Goal: Task Accomplishment & Management: Manage account settings

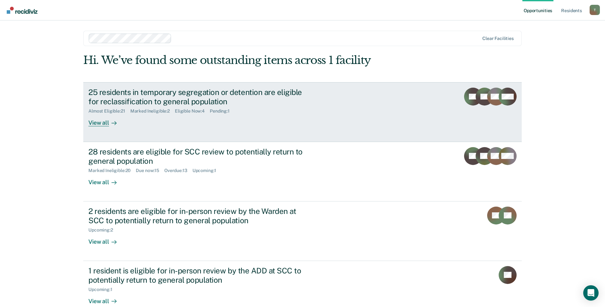
click at [109, 125] on div at bounding box center [113, 122] width 8 height 7
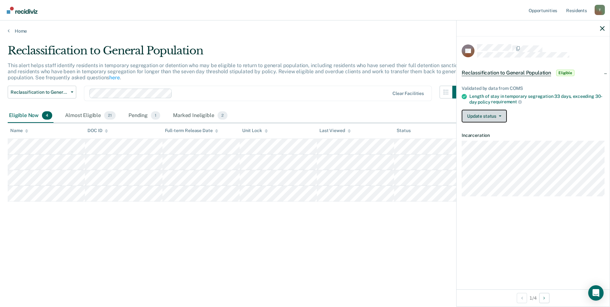
click at [478, 114] on button "Update status" at bounding box center [484, 116] width 45 height 13
click at [489, 140] on button "Mark Ineligible" at bounding box center [493, 142] width 62 height 10
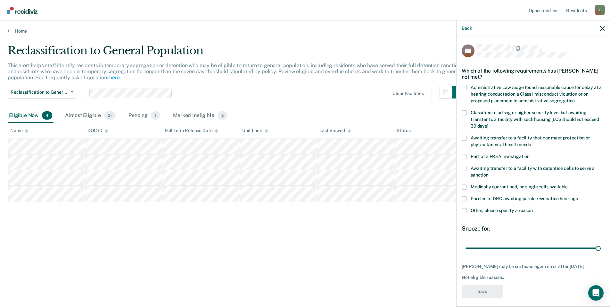
click at [465, 209] on span at bounding box center [464, 211] width 5 height 5
click at [533, 209] on input "Other, please specify a reason" at bounding box center [533, 209] width 0 height 0
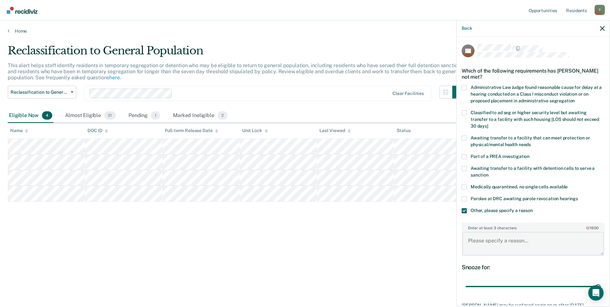
click at [486, 239] on textarea "Enter at least 3 characters 0 / 1600" at bounding box center [533, 244] width 142 height 24
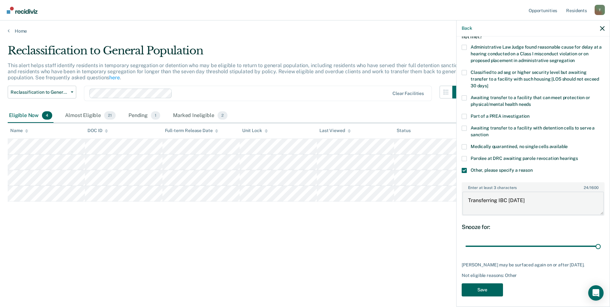
scroll to position [42, 0]
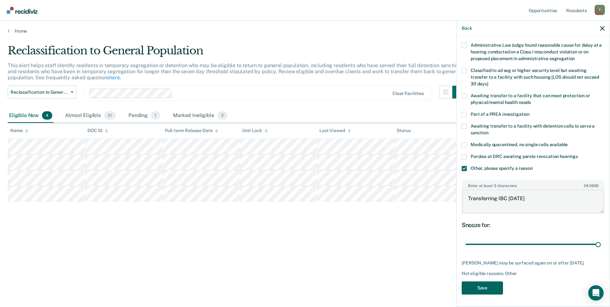
type textarea "Transferring IBC [DATE]"
click at [485, 285] on button "Save" at bounding box center [482, 288] width 41 height 13
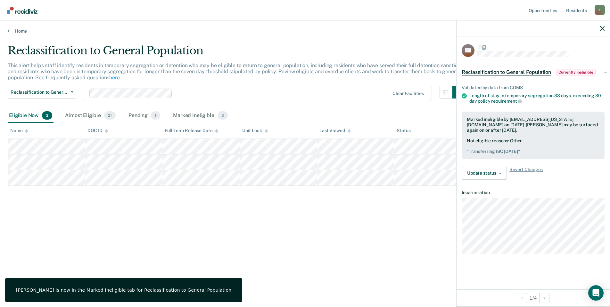
scroll to position [0, 0]
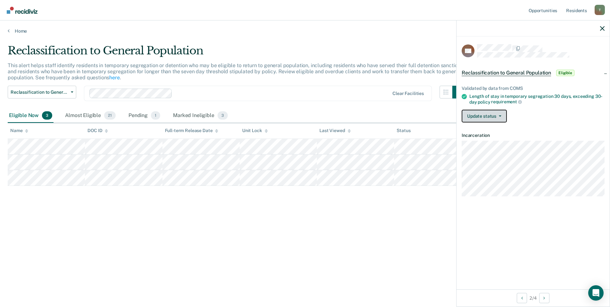
click at [494, 116] on button "Update status" at bounding box center [484, 116] width 45 height 13
click at [488, 141] on button "Mark Ineligible" at bounding box center [493, 142] width 62 height 10
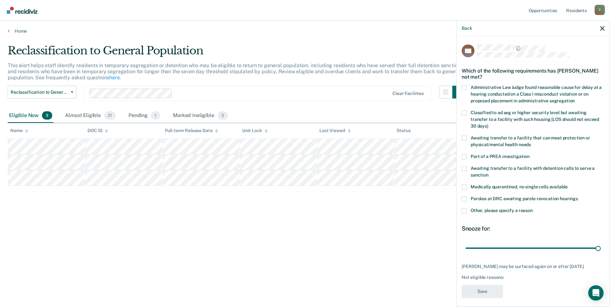
click at [463, 209] on span at bounding box center [464, 211] width 5 height 5
click at [533, 209] on input "Other, please specify a reason" at bounding box center [533, 209] width 0 height 0
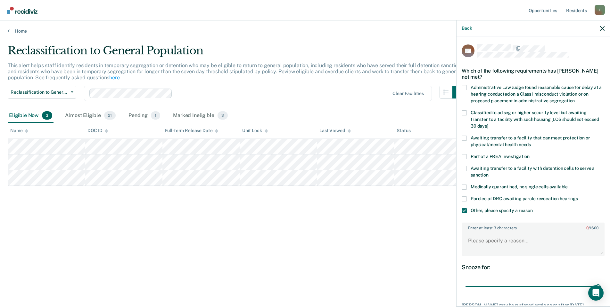
click at [464, 138] on span at bounding box center [464, 138] width 5 height 5
click at [531, 143] on input "Awaiting transfer to a facility that can meet protection or physical/mental hea…" at bounding box center [531, 143] width 0 height 0
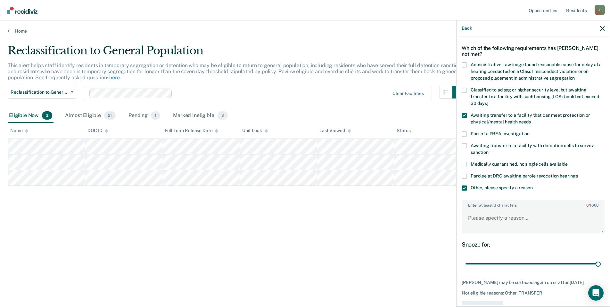
scroll to position [42, 0]
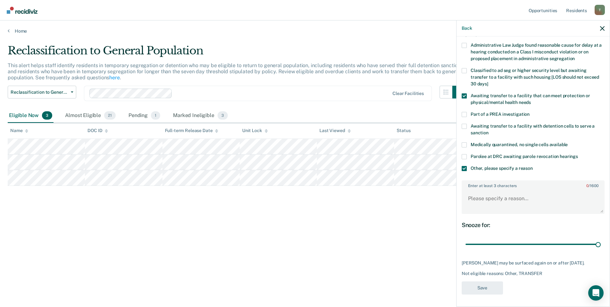
click at [464, 168] on span at bounding box center [464, 168] width 5 height 5
click at [533, 166] on input "Other, please specify a reason" at bounding box center [533, 166] width 0 height 0
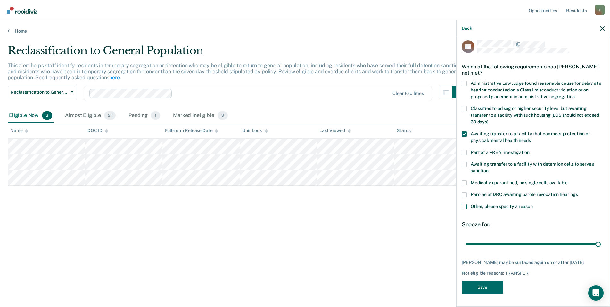
scroll to position [4, 0]
click at [481, 289] on button "Save" at bounding box center [482, 288] width 41 height 13
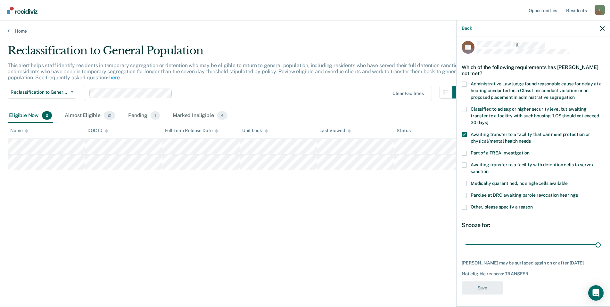
scroll to position [0, 0]
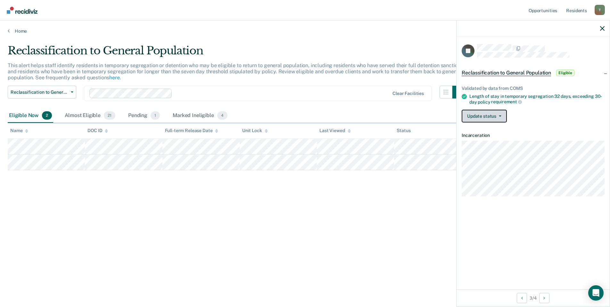
click at [497, 119] on button "Update status" at bounding box center [484, 116] width 45 height 13
click at [491, 143] on button "Mark Ineligible" at bounding box center [493, 142] width 62 height 10
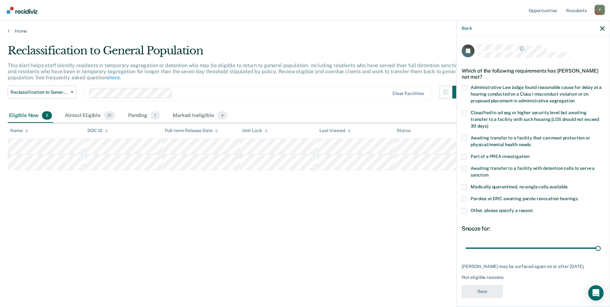
click at [463, 209] on span at bounding box center [464, 211] width 5 height 5
click at [533, 209] on input "Other, please specify a reason" at bounding box center [533, 209] width 0 height 0
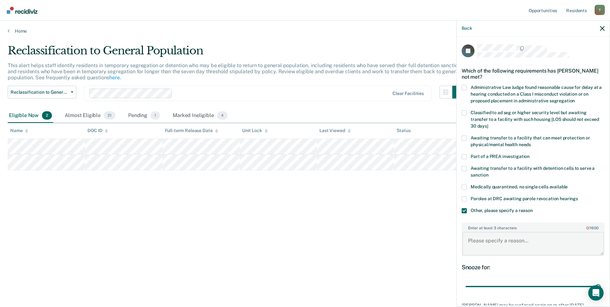
click at [488, 242] on textarea "Enter at least 3 characters 0 / 1600" at bounding box center [533, 244] width 142 height 24
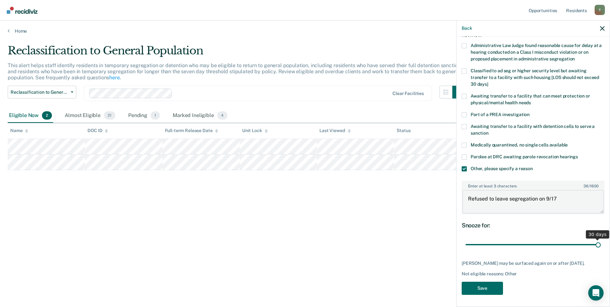
scroll to position [42, 0]
type textarea "Refused to leave segregation on 9/17"
click at [488, 285] on button "Save" at bounding box center [482, 288] width 41 height 13
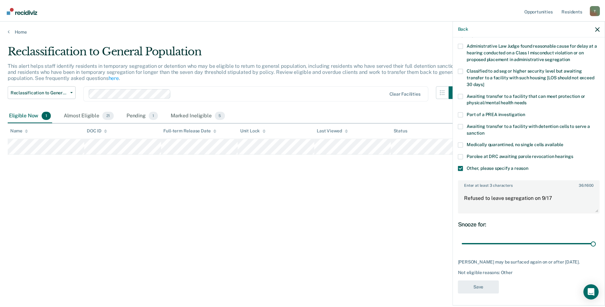
scroll to position [0, 0]
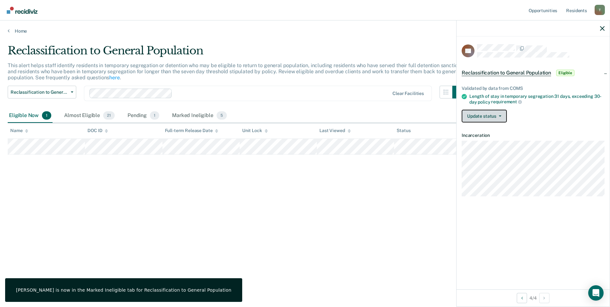
click at [500, 117] on button "Update status" at bounding box center [484, 116] width 45 height 13
click at [490, 139] on button "Mark Ineligible" at bounding box center [493, 142] width 62 height 10
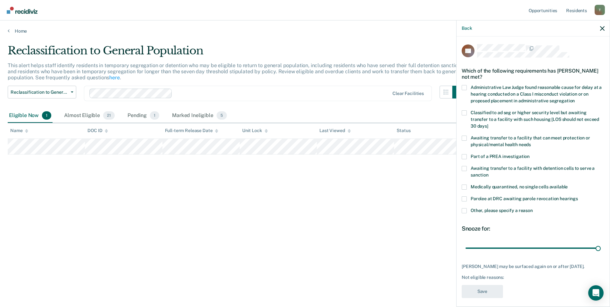
click at [469, 138] on label "Awaiting transfer to a facility that can meet protection or physical/mental hea…" at bounding box center [533, 142] width 143 height 13
click at [531, 143] on input "Awaiting transfer to a facility that can meet protection or physical/mental hea…" at bounding box center [531, 143] width 0 height 0
click at [488, 299] on button "Save" at bounding box center [482, 291] width 41 height 13
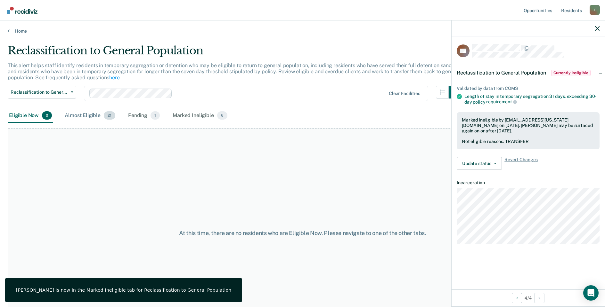
click at [76, 116] on div "Almost Eligible 21" at bounding box center [89, 116] width 53 height 14
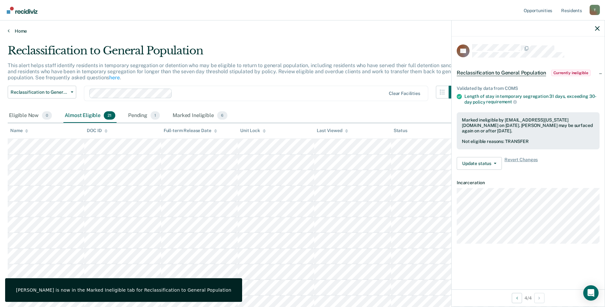
click at [8, 29] on icon at bounding box center [9, 30] width 2 height 5
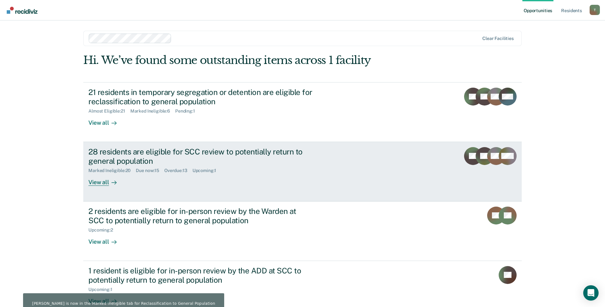
click at [136, 153] on div "28 residents are eligible for SCC review to potentially return to general popul…" at bounding box center [200, 156] width 225 height 19
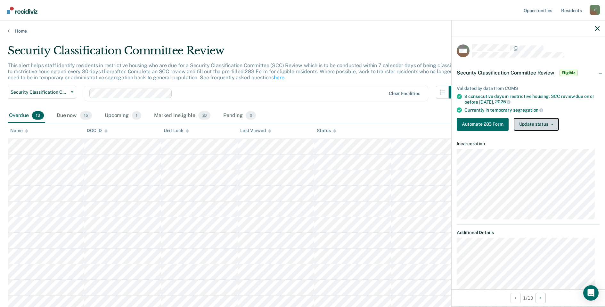
click at [532, 119] on button "Update status" at bounding box center [536, 124] width 45 height 13
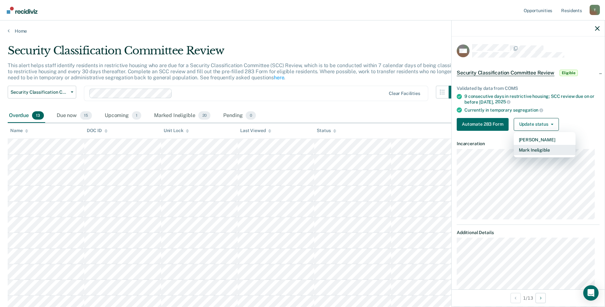
click at [530, 148] on button "Mark Ineligible" at bounding box center [545, 150] width 62 height 10
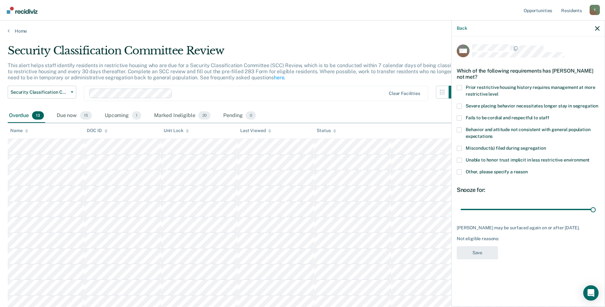
click at [462, 171] on label "Other, please specify a reason" at bounding box center [528, 173] width 143 height 7
click at [528, 170] on input "Other, please specify a reason" at bounding box center [528, 170] width 0 height 0
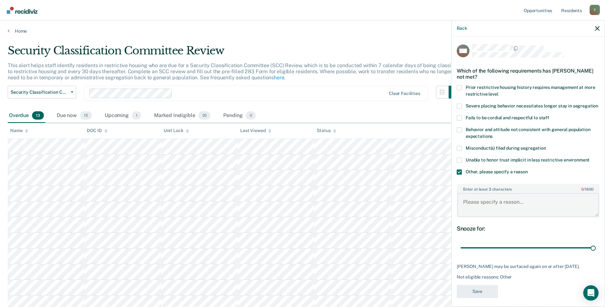
click at [480, 207] on textarea "Enter at least 3 characters 0 / 1600" at bounding box center [528, 205] width 142 height 24
type textarea "Pending Xfer ALT IV"
click at [477, 299] on button "Save" at bounding box center [477, 291] width 41 height 13
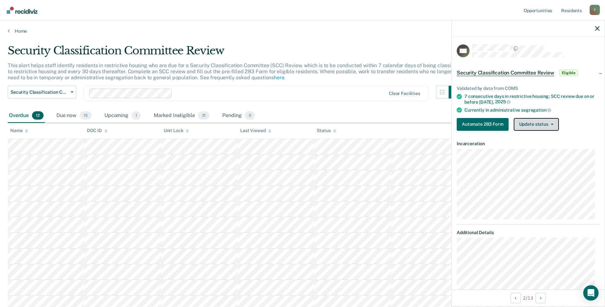
click at [527, 122] on button "Update status" at bounding box center [536, 124] width 45 height 13
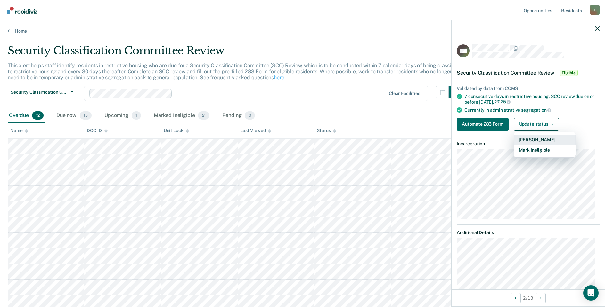
click at [530, 139] on button "[PERSON_NAME]" at bounding box center [545, 140] width 62 height 10
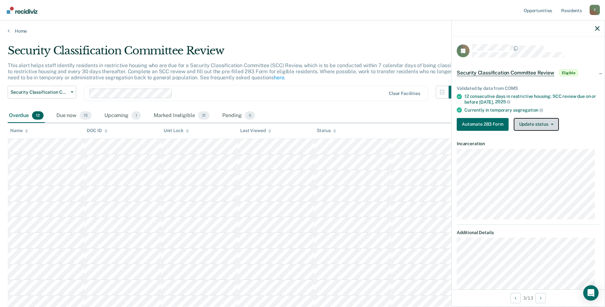
click at [535, 126] on button "Update status" at bounding box center [536, 124] width 45 height 13
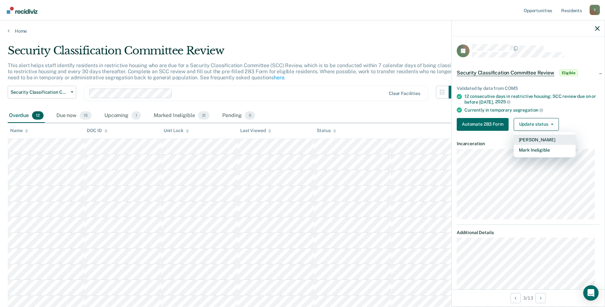
click at [532, 137] on button "[PERSON_NAME]" at bounding box center [545, 140] width 62 height 10
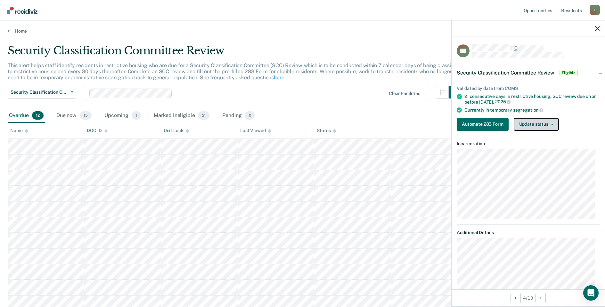
click at [525, 123] on button "Update status" at bounding box center [536, 124] width 45 height 13
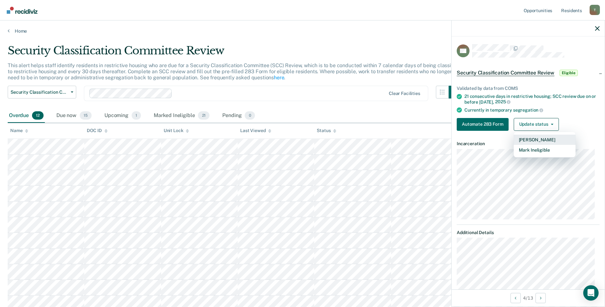
click at [532, 138] on button "[PERSON_NAME]" at bounding box center [545, 140] width 62 height 10
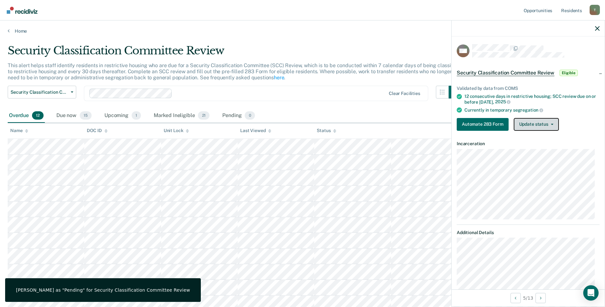
click at [515, 126] on button "Update status" at bounding box center [536, 124] width 45 height 13
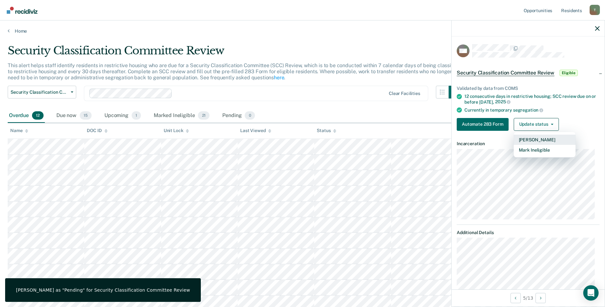
click at [523, 140] on button "[PERSON_NAME]" at bounding box center [545, 140] width 62 height 10
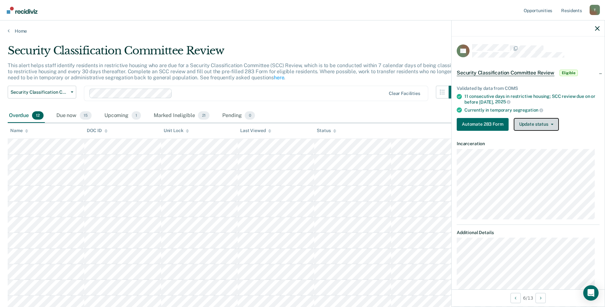
click at [539, 122] on button "Update status" at bounding box center [536, 124] width 45 height 13
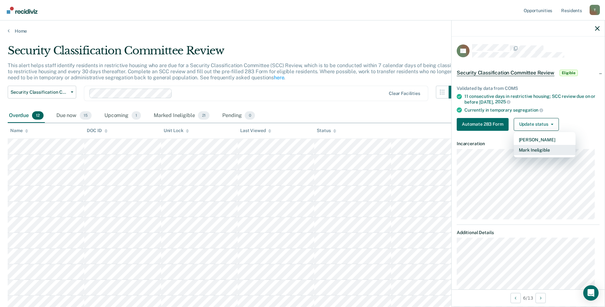
click at [531, 152] on button "Mark Ineligible" at bounding box center [545, 150] width 62 height 10
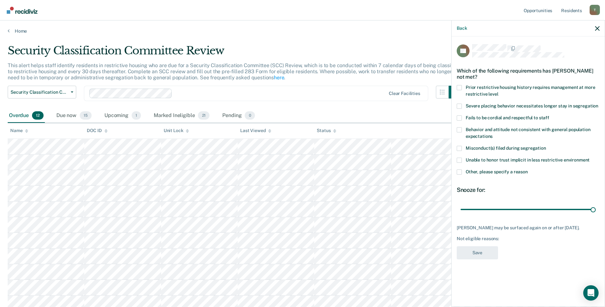
click at [459, 171] on span at bounding box center [459, 172] width 5 height 5
click at [528, 170] on input "Other, please specify a reason" at bounding box center [528, 170] width 0 height 0
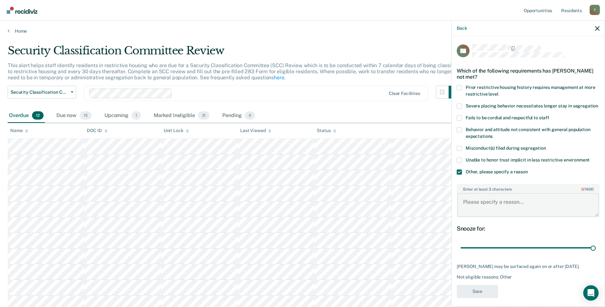
click at [493, 205] on textarea "Enter at least 3 characters 0 / 1600" at bounding box center [528, 205] width 142 height 24
type textarea "Serving Detention"
click at [480, 299] on button "Save" at bounding box center [477, 291] width 41 height 13
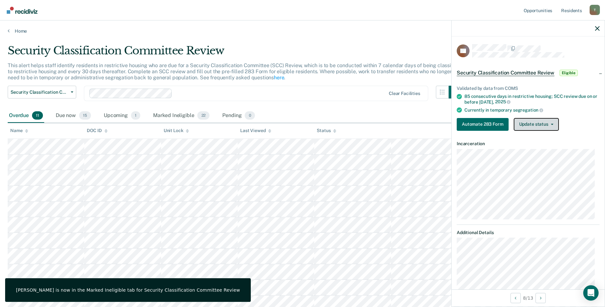
click at [547, 121] on button "Update status" at bounding box center [536, 124] width 45 height 13
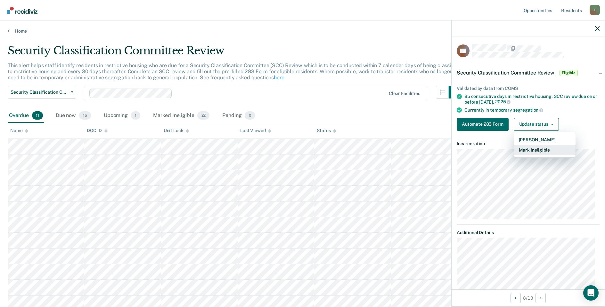
click at [540, 146] on button "Mark Ineligible" at bounding box center [545, 150] width 62 height 10
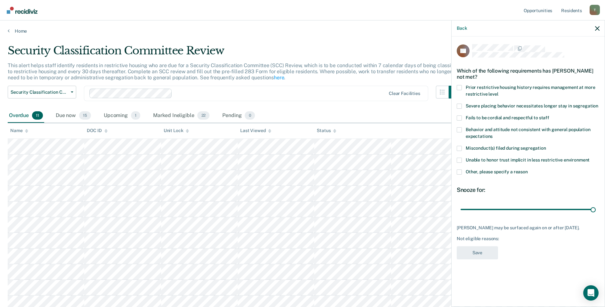
click at [460, 173] on span at bounding box center [459, 172] width 5 height 5
click at [528, 170] on input "Other, please specify a reason" at bounding box center [528, 170] width 0 height 0
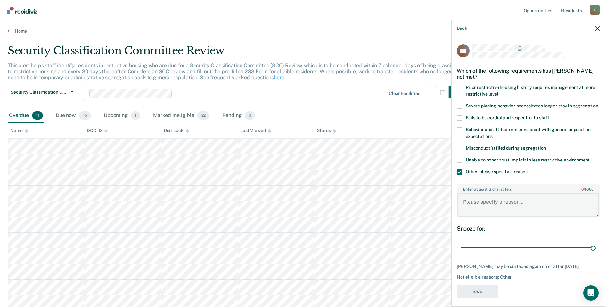
click at [494, 210] on textarea "Enter at least 3 characters 0 / 1600" at bounding box center [528, 205] width 142 height 24
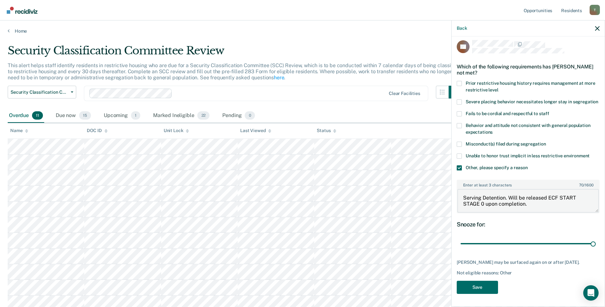
scroll to position [16, 0]
type textarea "Serving Detention. Will be released ECF START STAGE 0 upon completion."
click at [480, 292] on button "Save" at bounding box center [477, 287] width 41 height 13
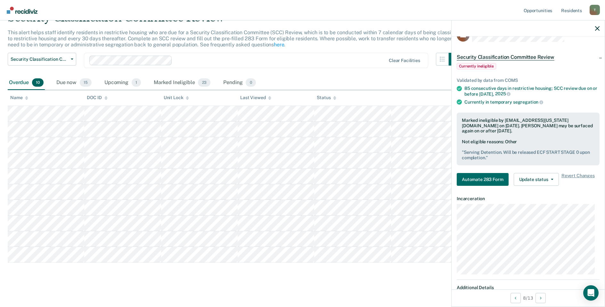
scroll to position [35, 0]
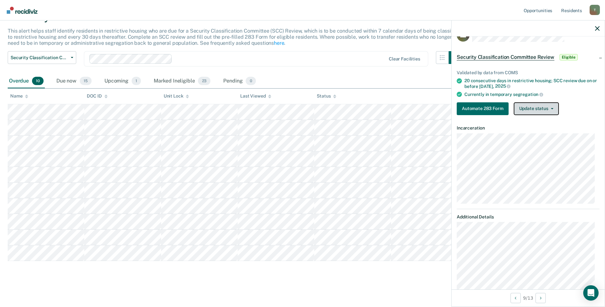
click at [536, 109] on button "Update status" at bounding box center [536, 108] width 45 height 13
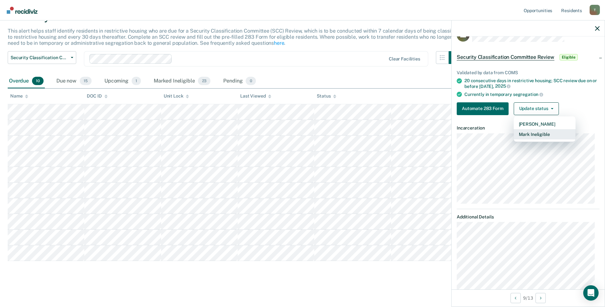
click at [530, 132] on button "Mark Ineligible" at bounding box center [545, 134] width 62 height 10
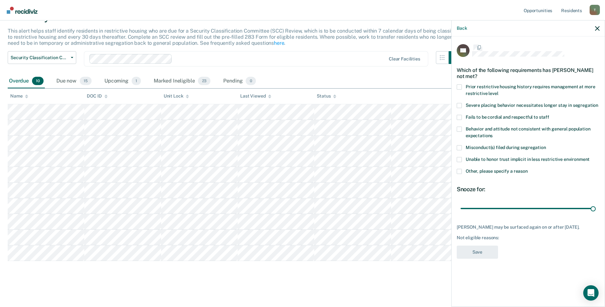
scroll to position [0, 0]
click at [459, 172] on span at bounding box center [459, 172] width 5 height 5
click at [528, 170] on input "Other, please specify a reason" at bounding box center [528, 170] width 0 height 0
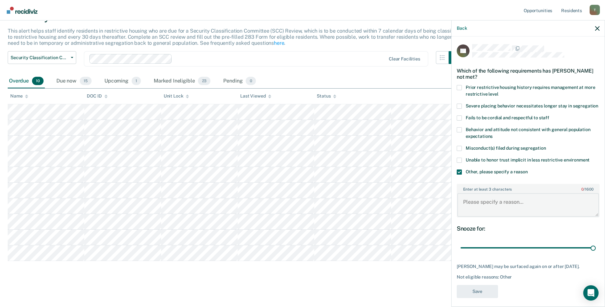
click at [484, 214] on textarea "Enter at least 3 characters 0 / 1600" at bounding box center [528, 205] width 142 height 24
type textarea "P"
type textarea "Pending ECF START bedspace"
click at [479, 299] on button "Save" at bounding box center [477, 291] width 41 height 13
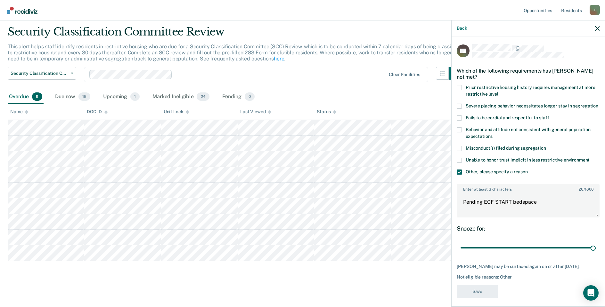
scroll to position [19, 0]
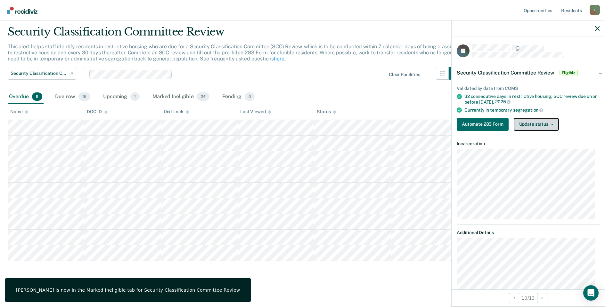
click at [526, 123] on button "Update status" at bounding box center [536, 124] width 45 height 13
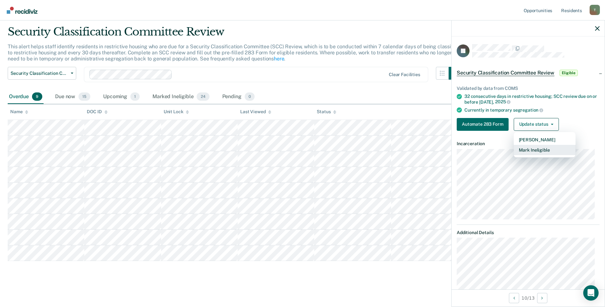
click at [536, 151] on button "Mark Ineligible" at bounding box center [545, 150] width 62 height 10
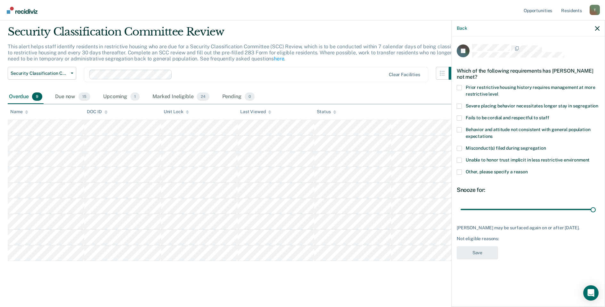
click at [460, 150] on span at bounding box center [459, 148] width 5 height 5
click at [546, 146] on input "Misconduct(s) filed during segregation" at bounding box center [546, 146] width 0 height 0
click at [474, 255] on button "Save" at bounding box center [477, 253] width 41 height 13
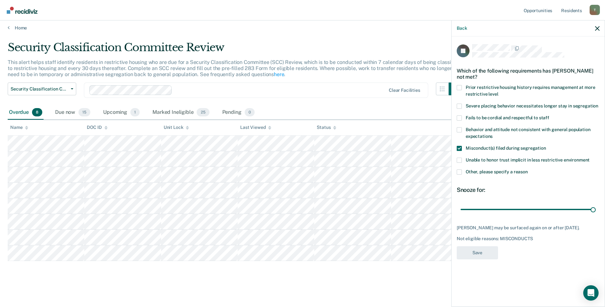
scroll to position [3, 0]
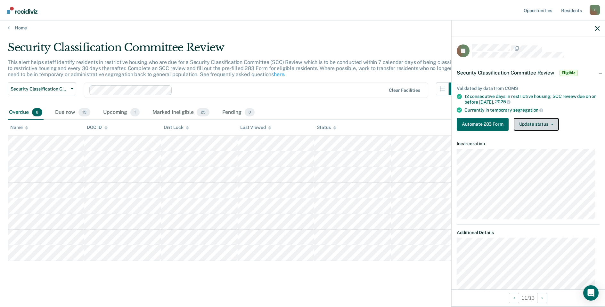
click at [539, 123] on button "Update status" at bounding box center [536, 124] width 45 height 13
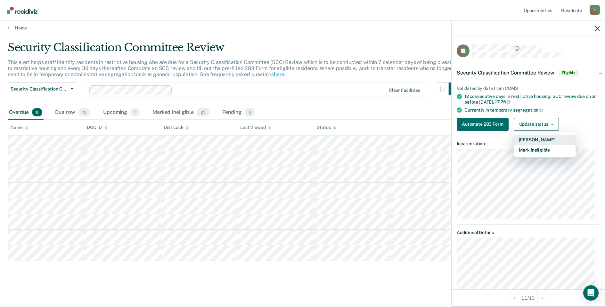
click at [538, 140] on button "[PERSON_NAME]" at bounding box center [545, 140] width 62 height 10
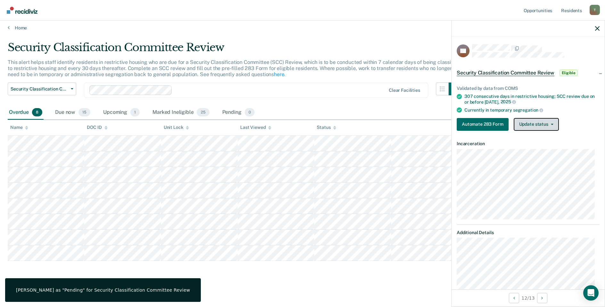
click at [521, 124] on button "Update status" at bounding box center [536, 124] width 45 height 13
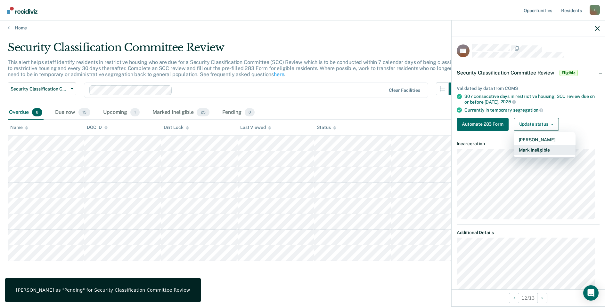
click at [527, 146] on button "Mark Ineligible" at bounding box center [545, 150] width 62 height 10
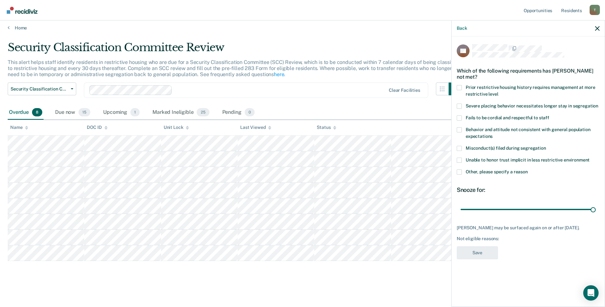
click at [460, 147] on span at bounding box center [459, 148] width 5 height 5
click at [546, 146] on input "Misconduct(s) filed during segregation" at bounding box center [546, 146] width 0 height 0
click at [477, 255] on button "Save" at bounding box center [477, 253] width 41 height 13
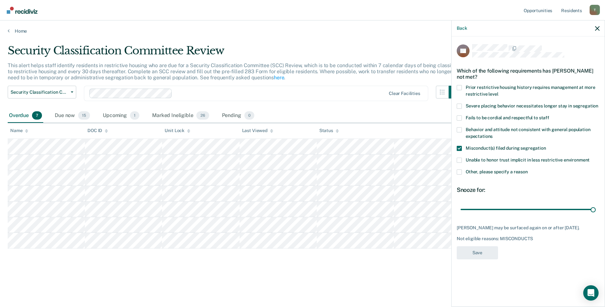
scroll to position [0, 0]
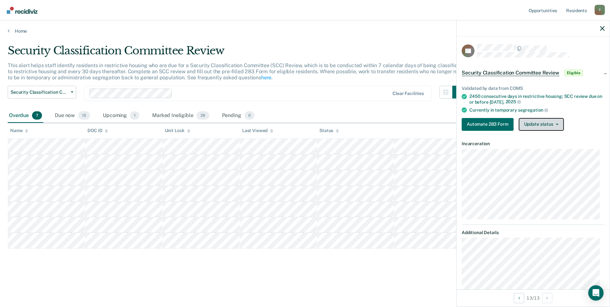
click at [542, 124] on button "Update status" at bounding box center [541, 124] width 45 height 13
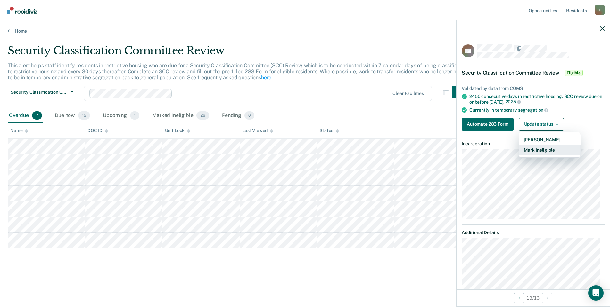
click at [538, 148] on button "Mark Ineligible" at bounding box center [550, 150] width 62 height 10
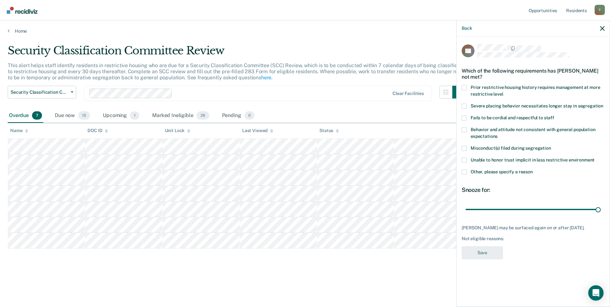
click at [464, 172] on span at bounding box center [464, 172] width 5 height 5
click at [533, 170] on input "Other, please specify a reason" at bounding box center [533, 170] width 0 height 0
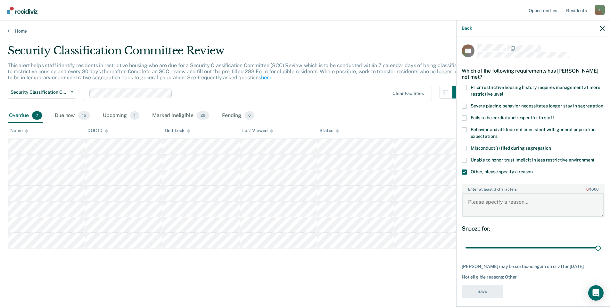
click at [487, 208] on textarea "Enter at least 3 characters 0 / 1600" at bounding box center [533, 205] width 142 height 24
type textarea "Pending Court"
click at [485, 297] on button "Save" at bounding box center [482, 291] width 41 height 13
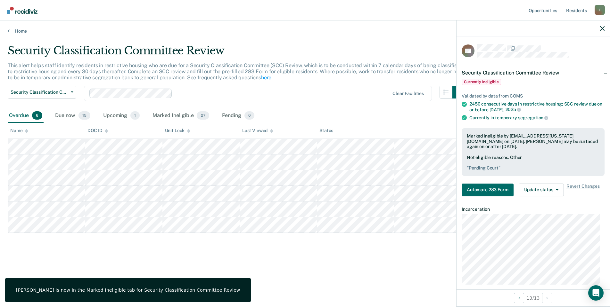
click at [53, 115] on div "Overdue 6 Due now 15 Upcoming 1 Marked Ineligible 27 Pending 0" at bounding box center [132, 116] width 248 height 14
click at [54, 115] on div "Due now 15" at bounding box center [73, 116] width 38 height 14
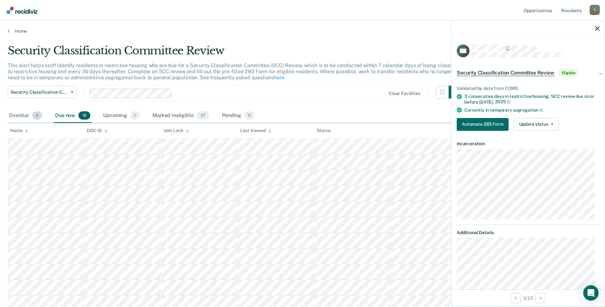
click at [29, 116] on div "Overdue 6" at bounding box center [26, 116] width 36 height 14
